Goal: Contribute content: Contribute content

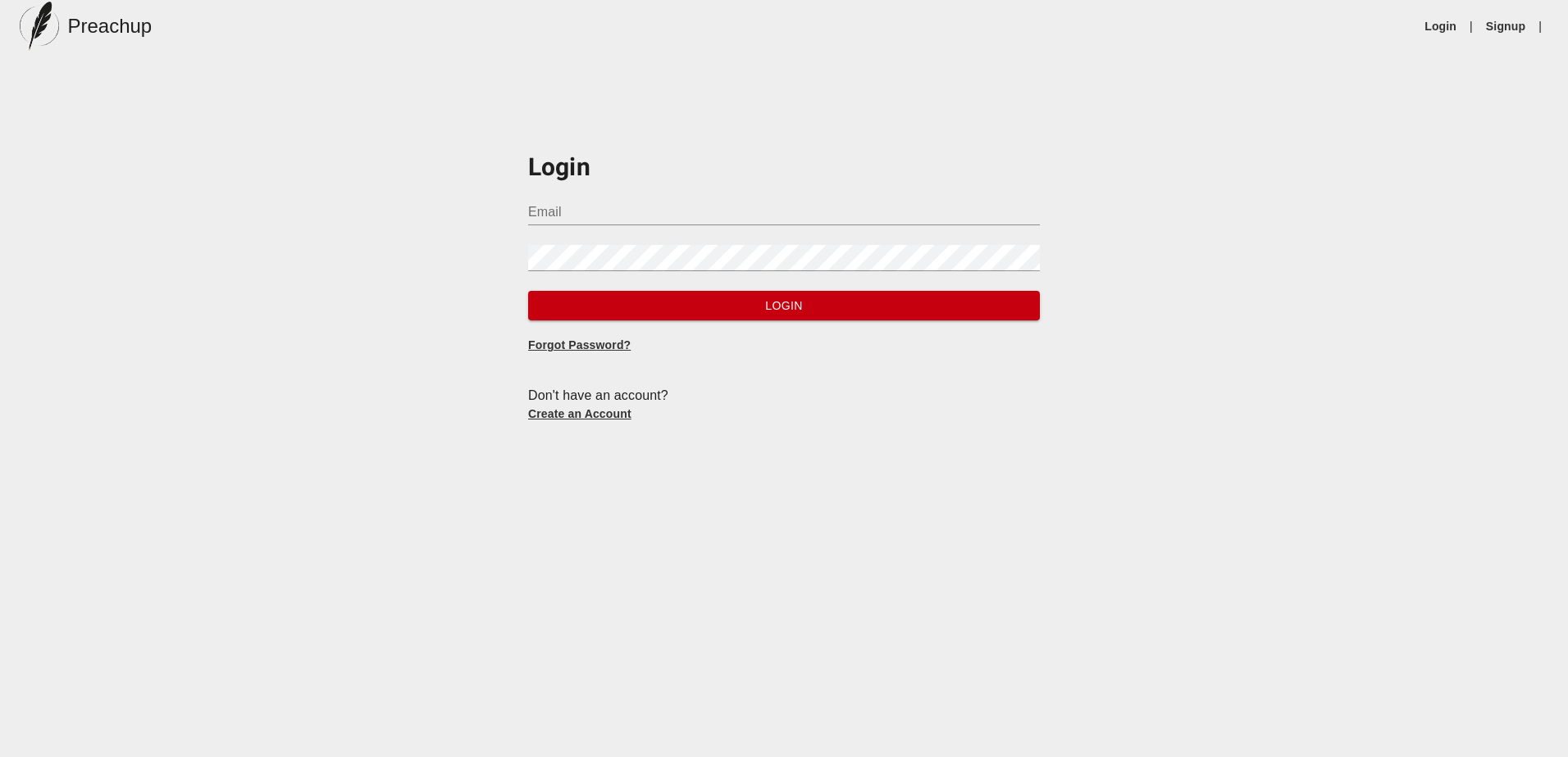
type input "[PERSON_NAME][EMAIL_ADDRESS][DOMAIN_NAME]"
click at [724, 301] on span "Login" at bounding box center [784, 306] width 486 height 20
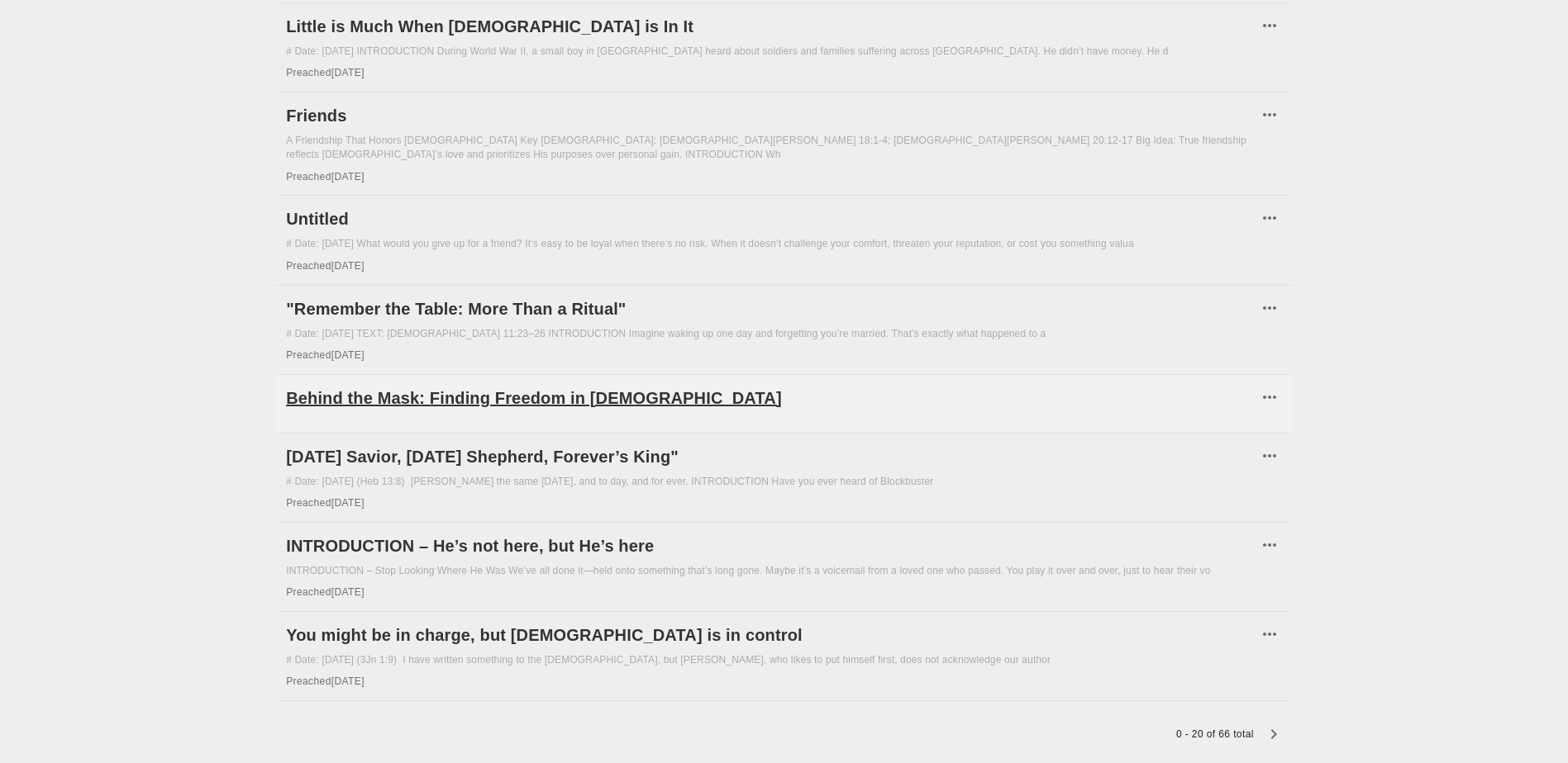
scroll to position [1251, 0]
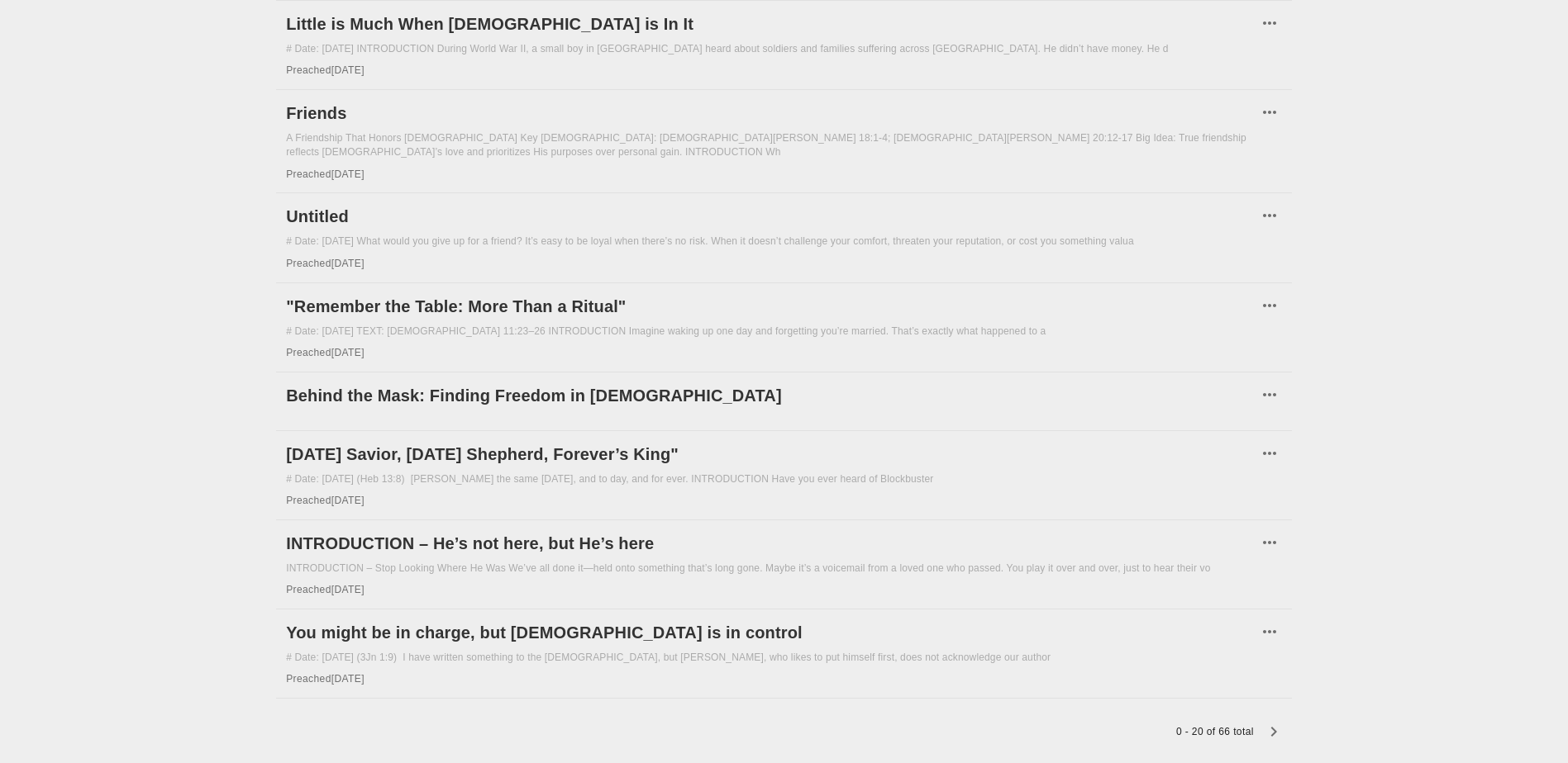
click at [1274, 727] on icon "button" at bounding box center [1273, 731] width 6 height 10
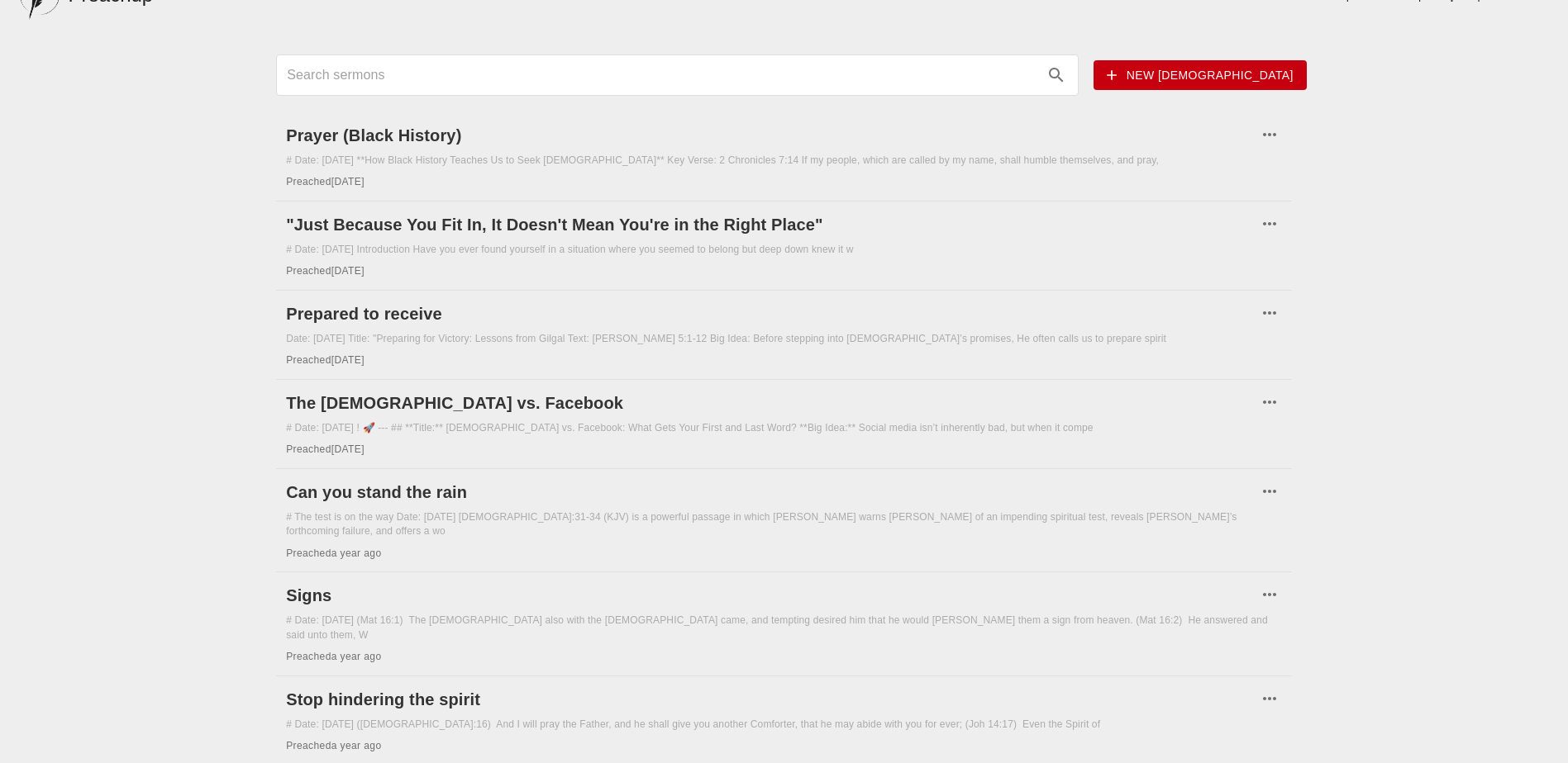
scroll to position [22, 0]
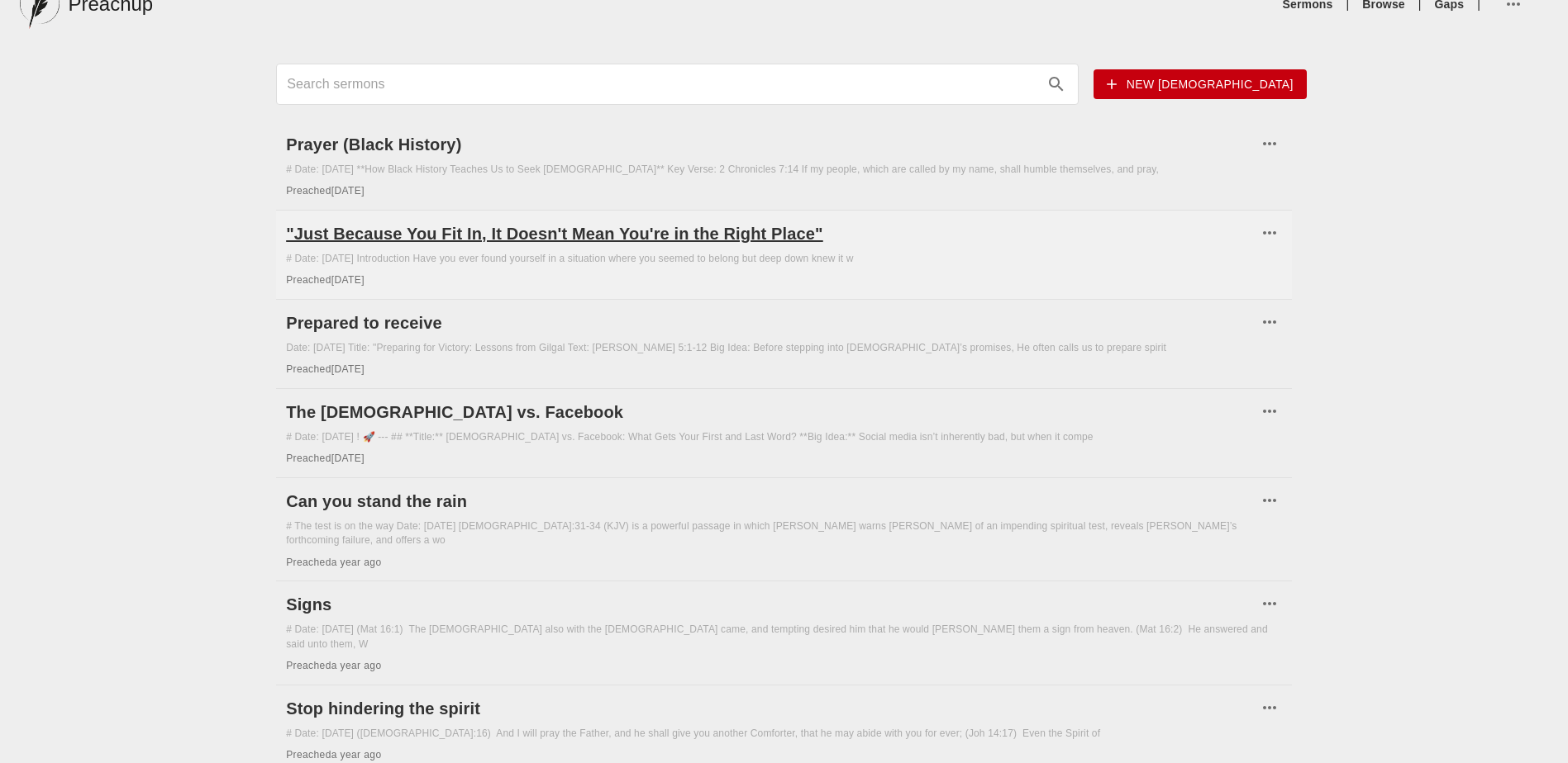
click at [462, 231] on h6 ""Just Because You Fit In, It Doesn't Mean You're in the Right Place"" at bounding box center [771, 234] width 971 height 26
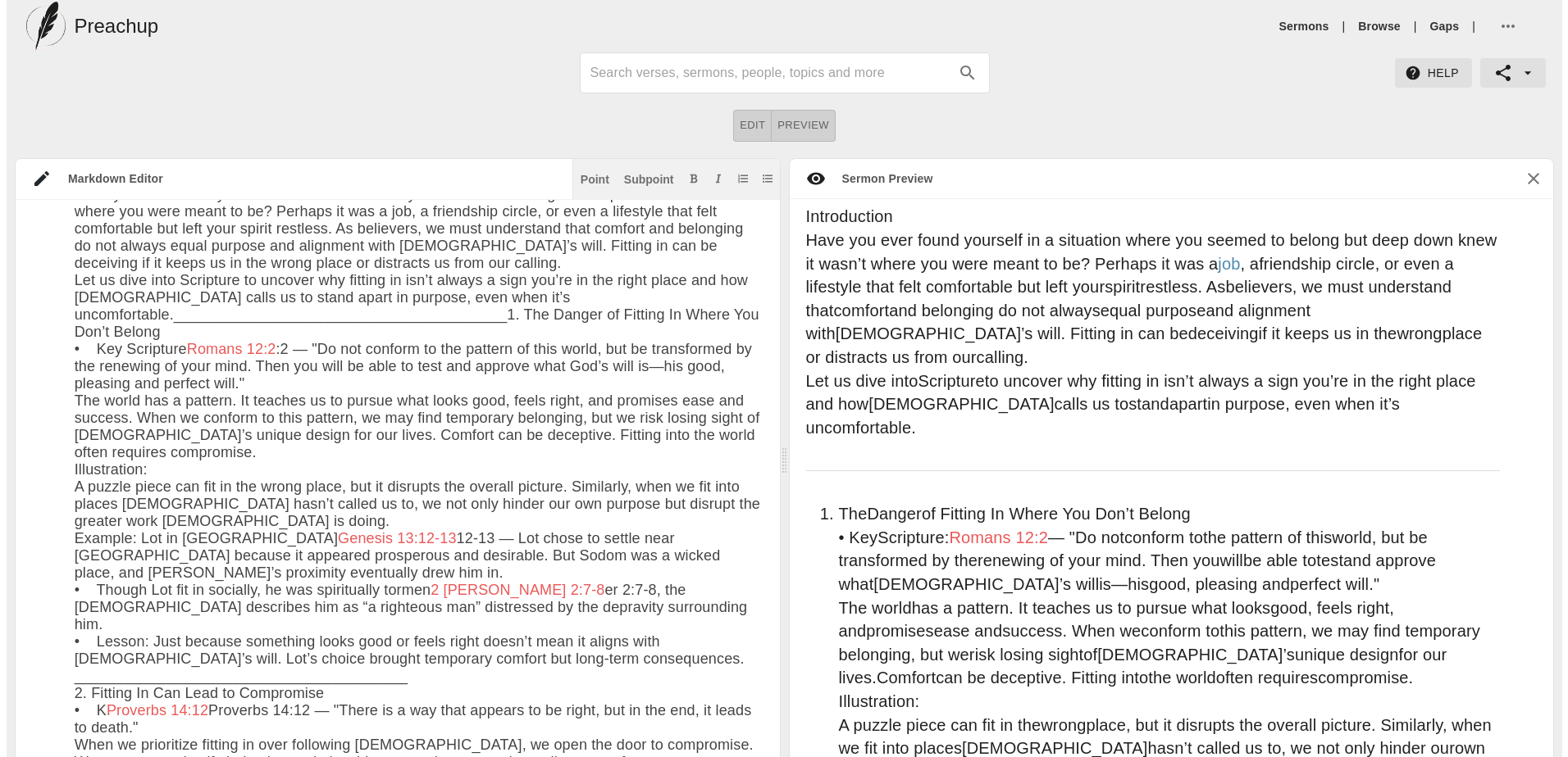
scroll to position [17, 0]
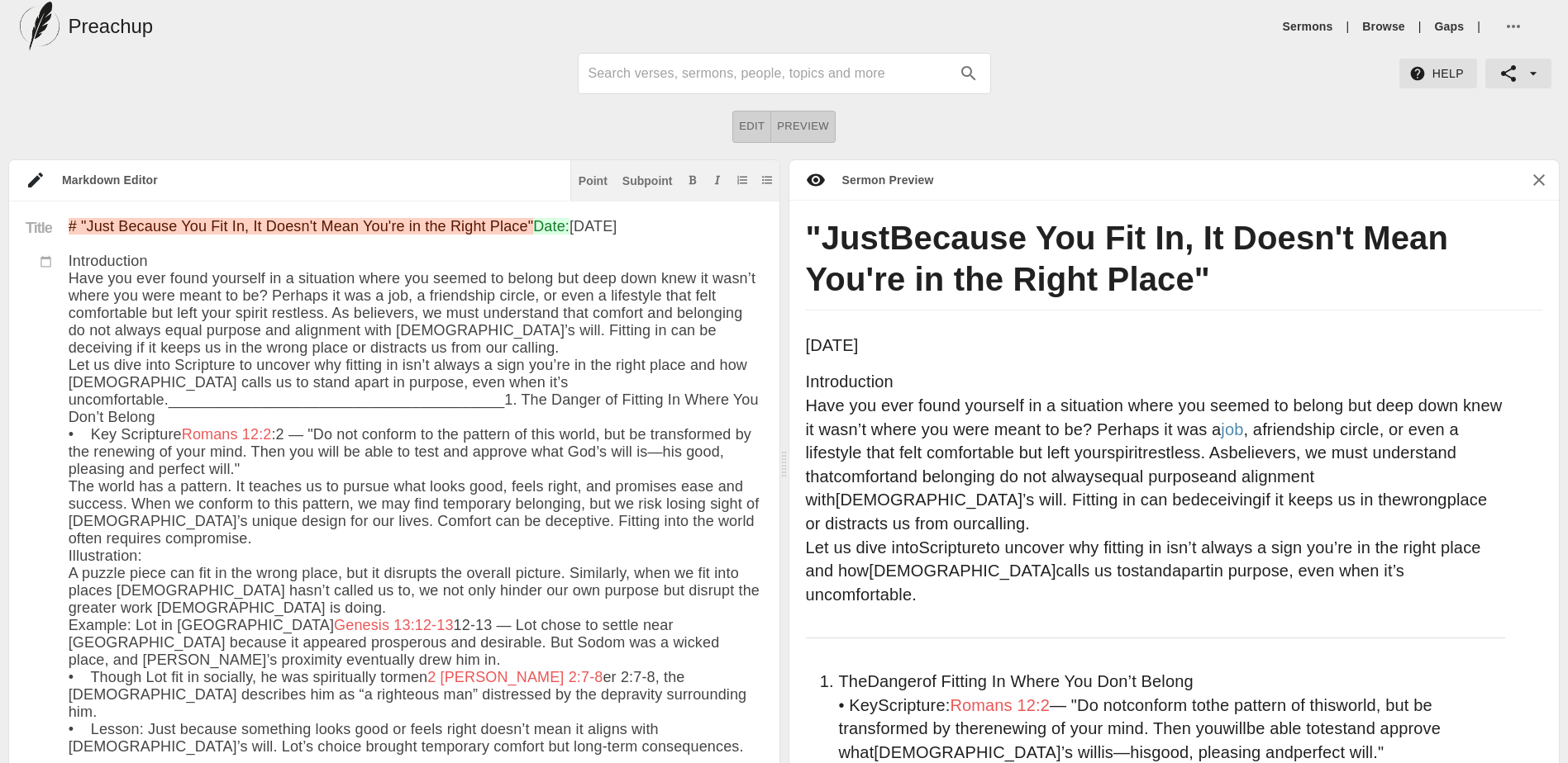
drag, startPoint x: 88, startPoint y: 221, endPoint x: 487, endPoint y: 249, distance: 400.0
click at [232, 176] on div "Markdown Editor" at bounding box center [308, 180] width 525 height 17
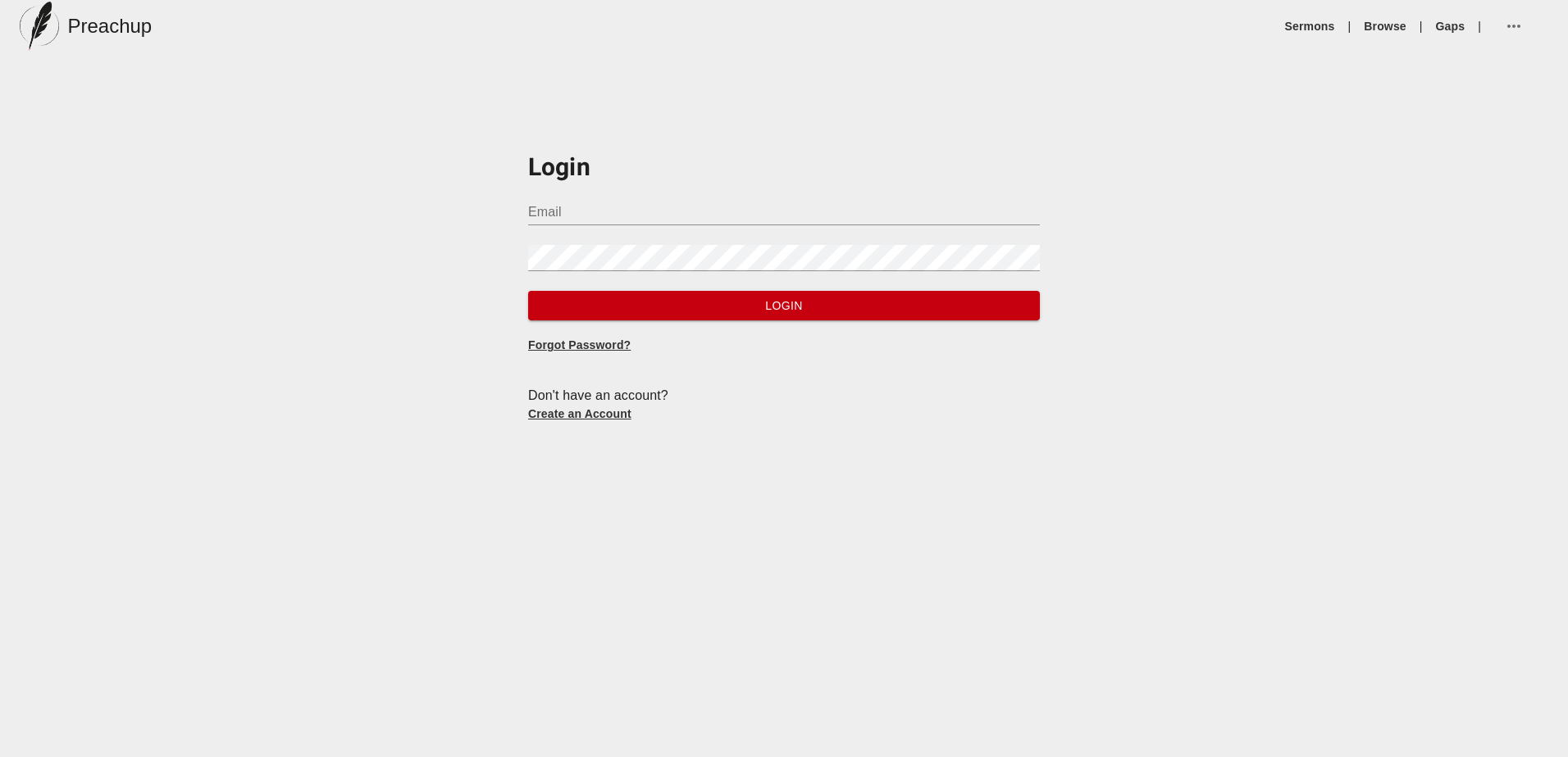
type input "[PERSON_NAME][EMAIL_ADDRESS][DOMAIN_NAME]"
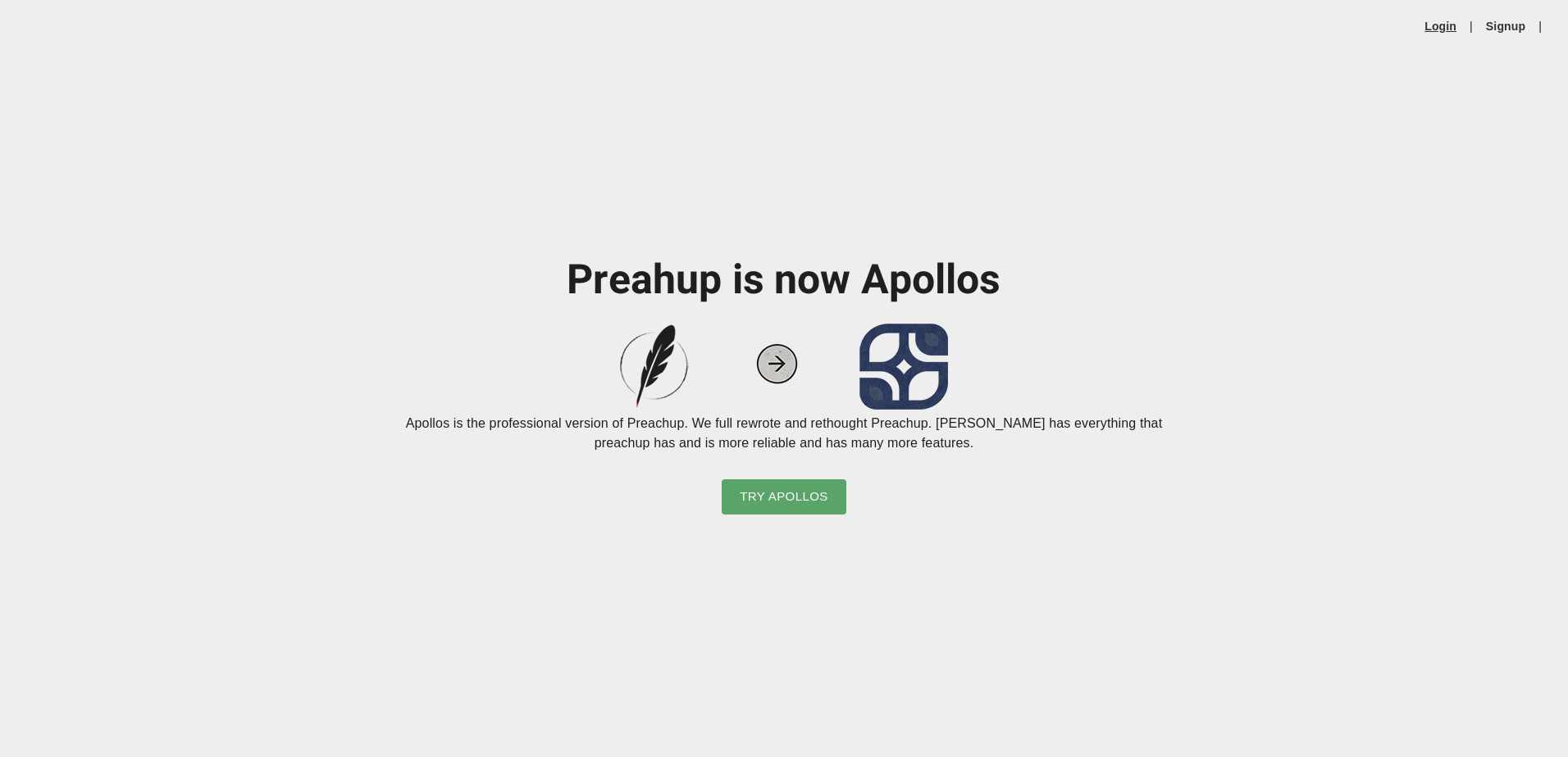
click at [1436, 24] on link "Login" at bounding box center [1440, 26] width 32 height 17
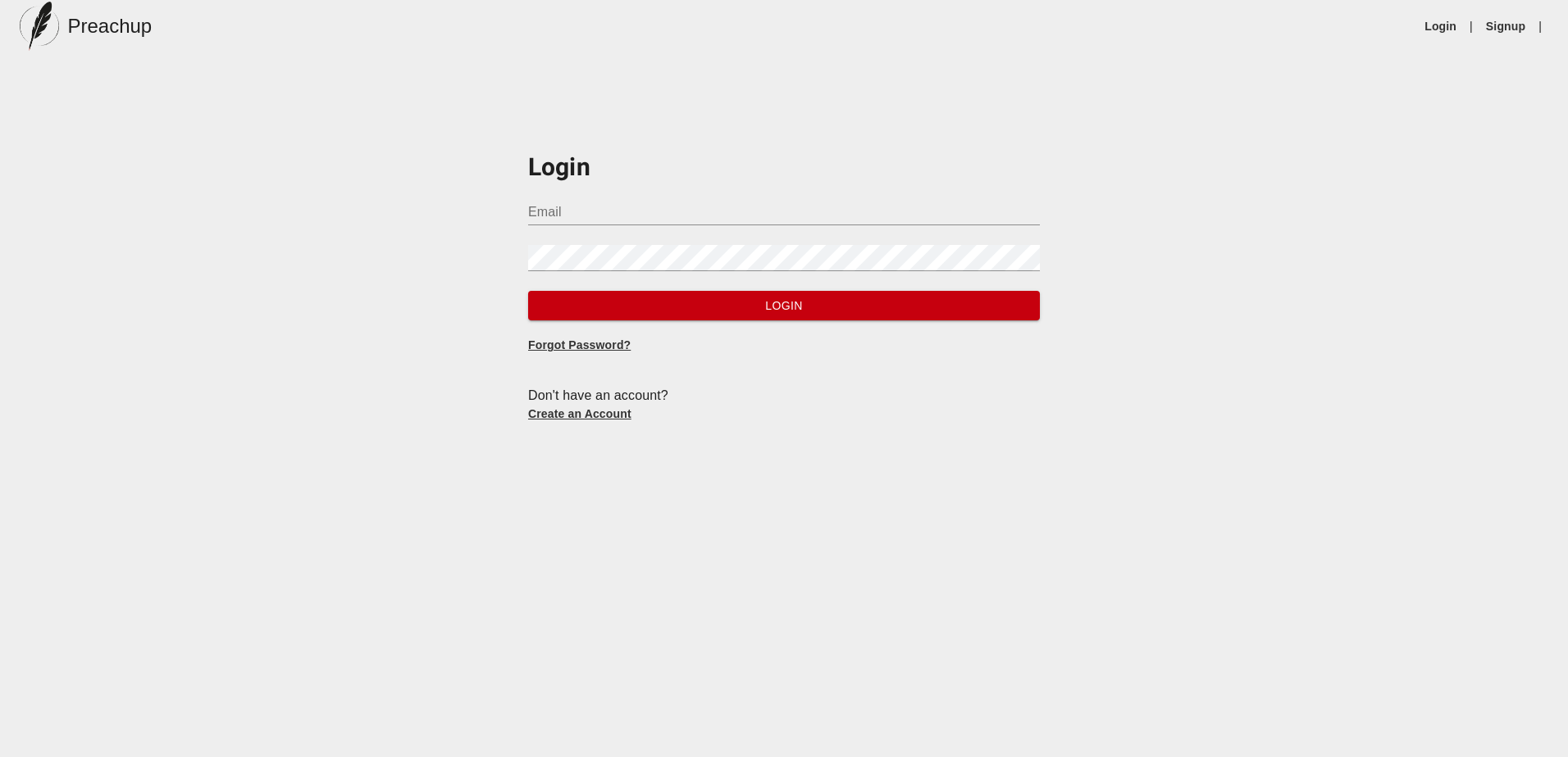
type input "[PERSON_NAME][EMAIL_ADDRESS][DOMAIN_NAME]"
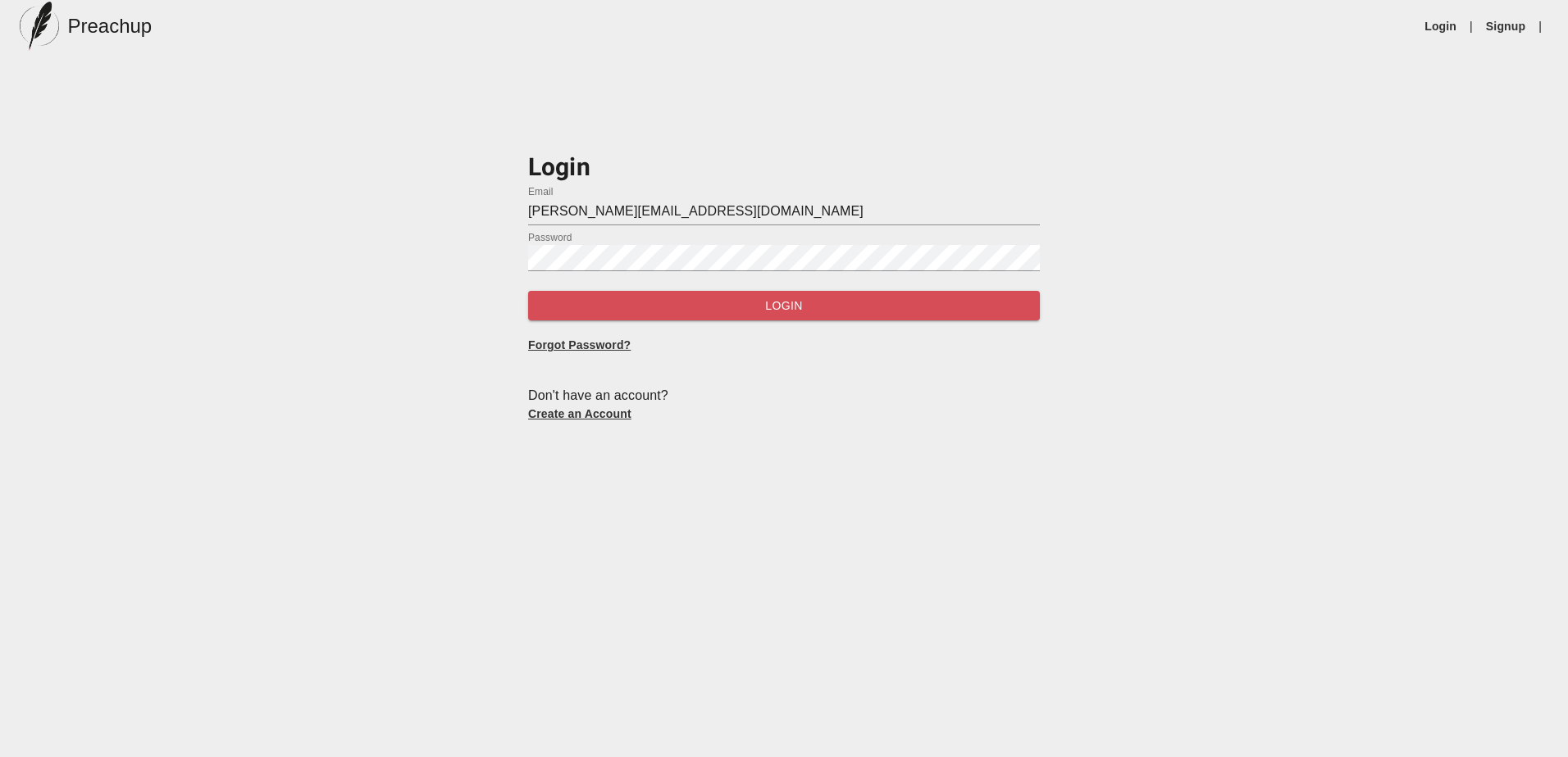
click at [715, 307] on span "Login" at bounding box center [784, 306] width 486 height 20
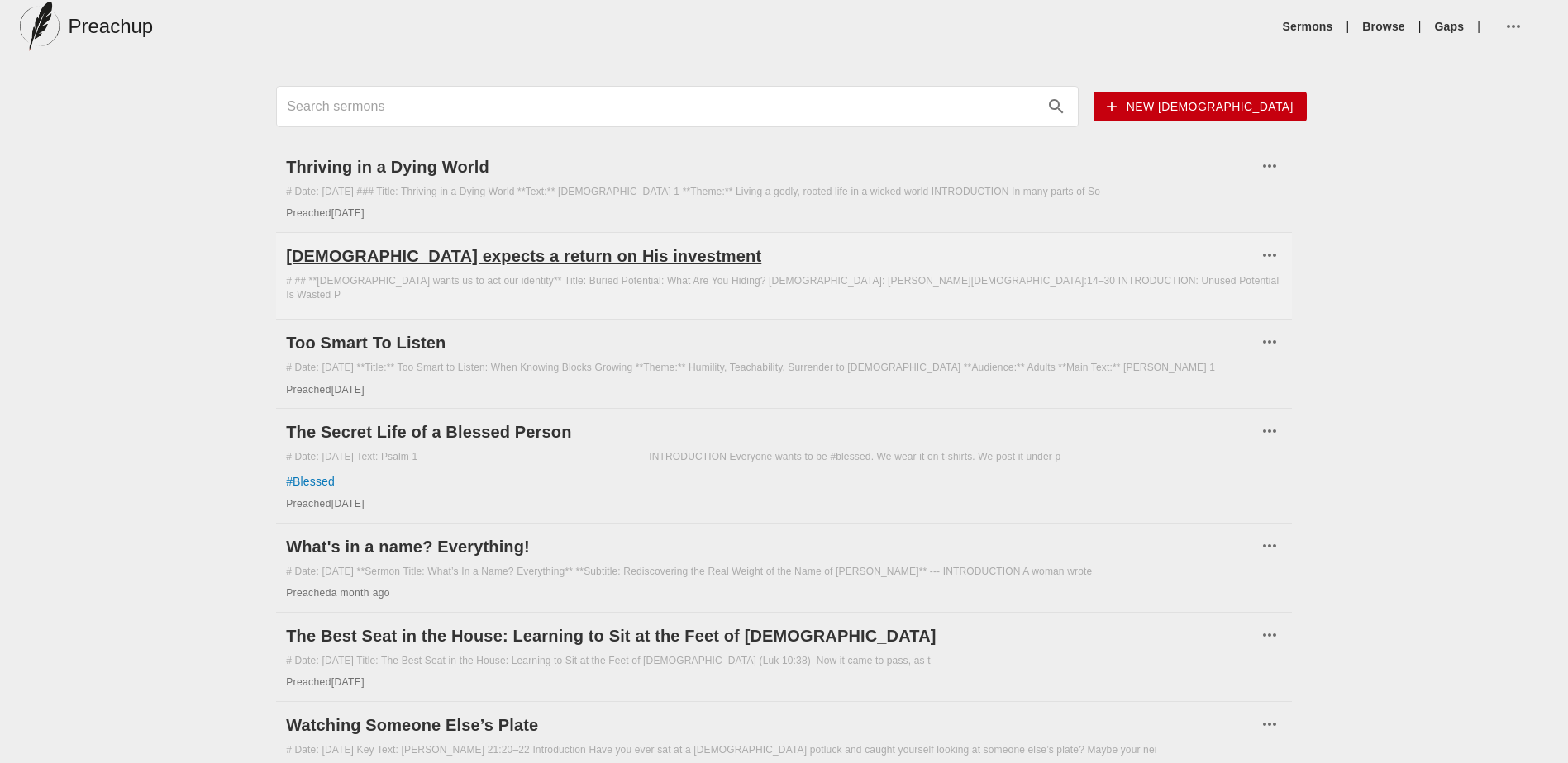
click at [432, 257] on h6 "[DEMOGRAPHIC_DATA] expects a return on His investment" at bounding box center [771, 256] width 971 height 26
